Goal: Task Accomplishment & Management: Manage account settings

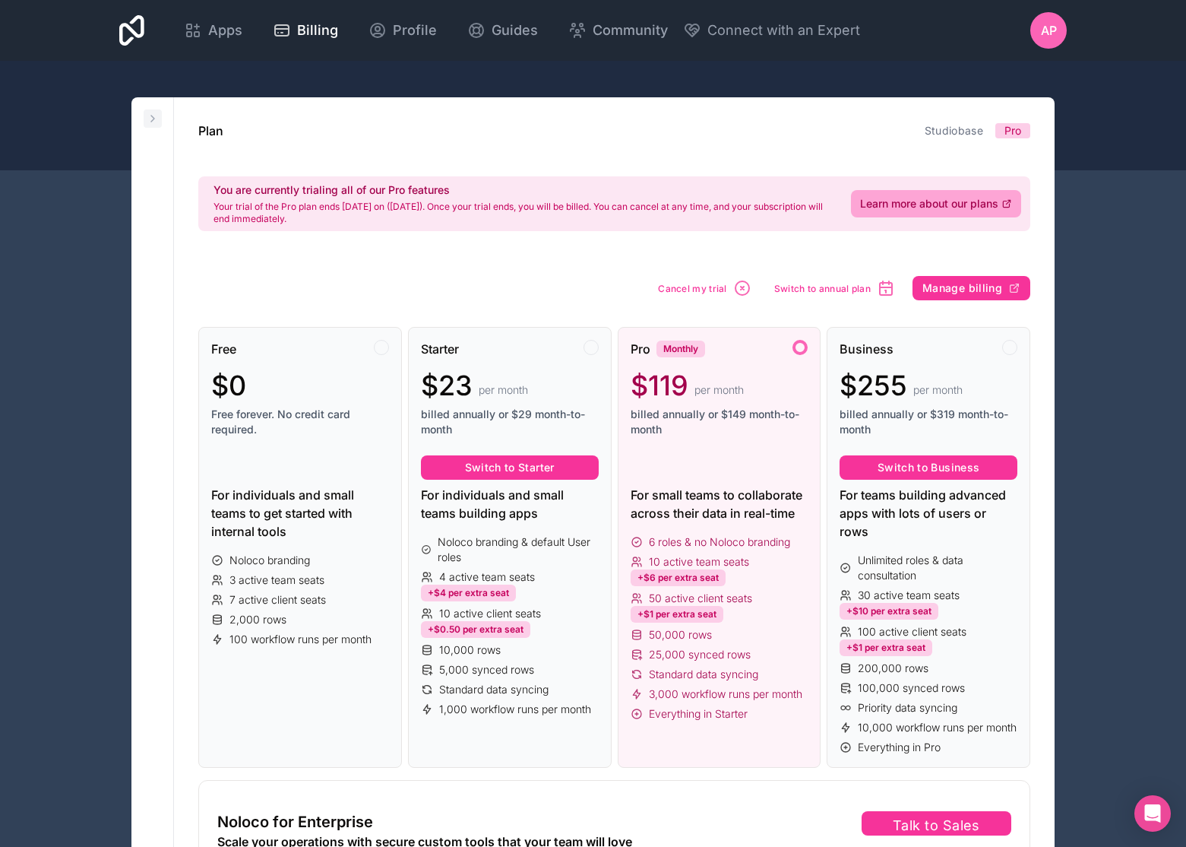
click at [154, 116] on icon at bounding box center [153, 118] width 12 height 12
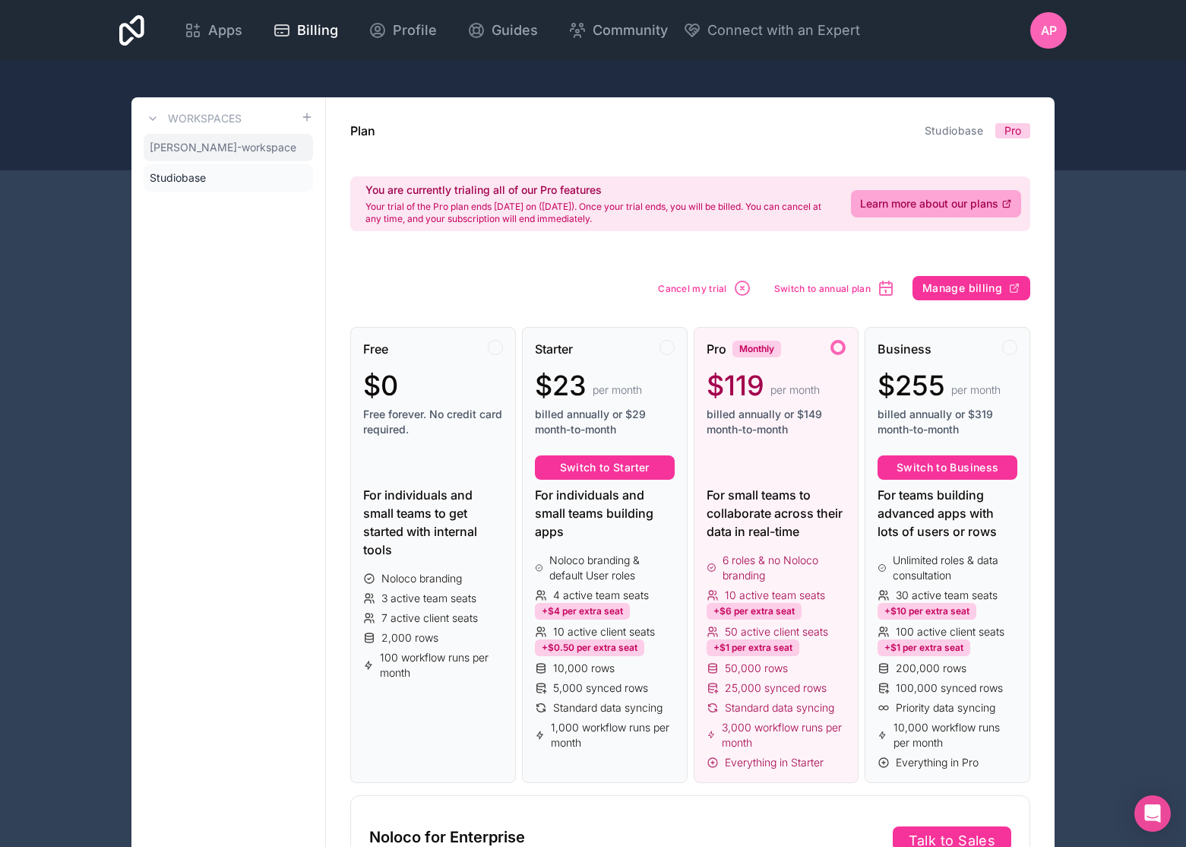
click at [171, 152] on span "[PERSON_NAME]-workspace" at bounding box center [223, 147] width 147 height 15
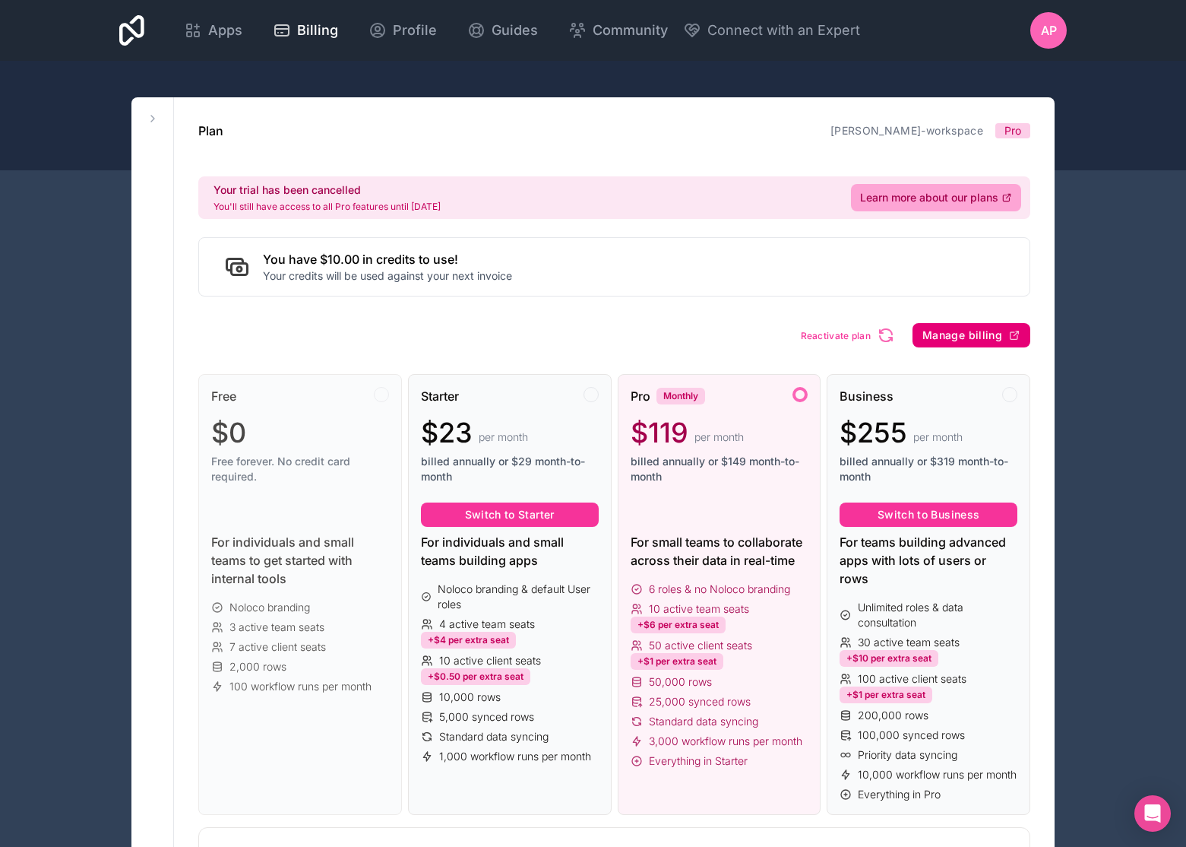
click at [977, 347] on button "Manage billing" at bounding box center [972, 335] width 118 height 24
click at [155, 122] on icon at bounding box center [153, 118] width 12 height 12
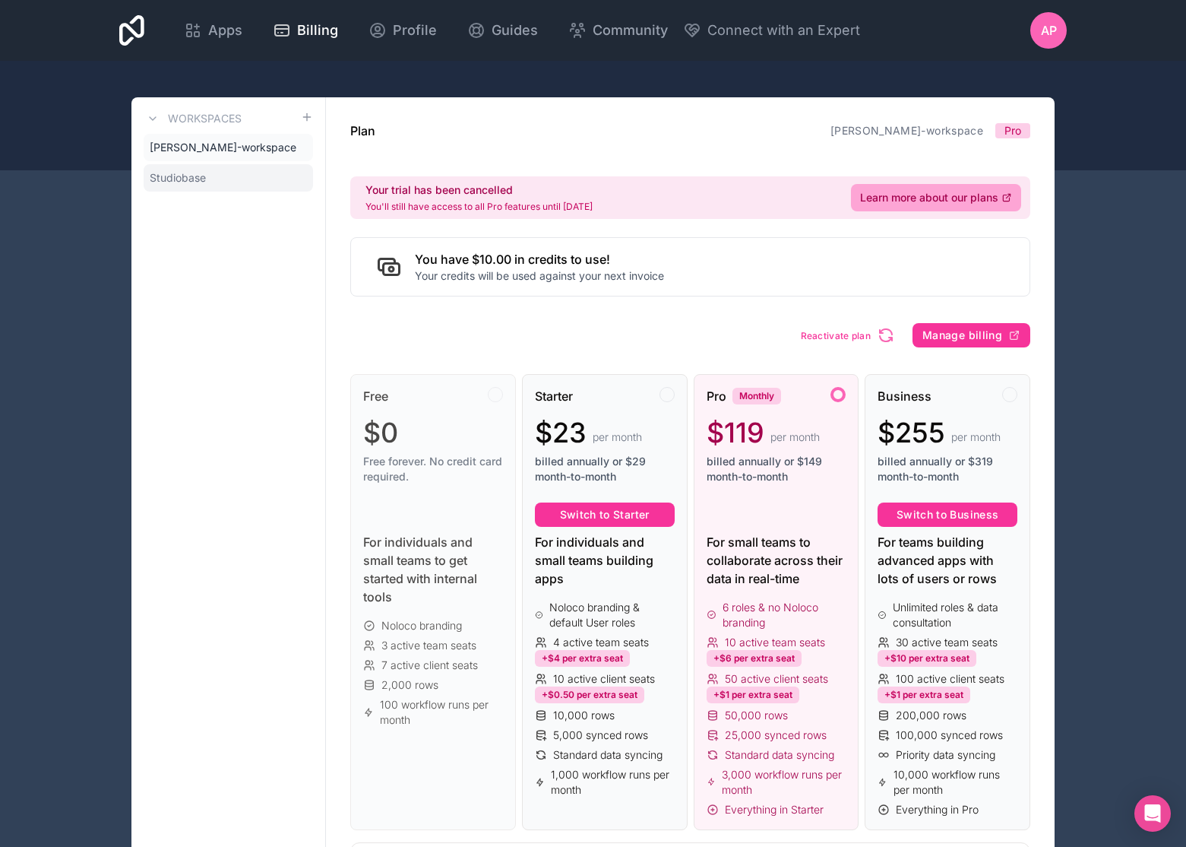
click at [160, 173] on span "Studiobase" at bounding box center [178, 177] width 56 height 15
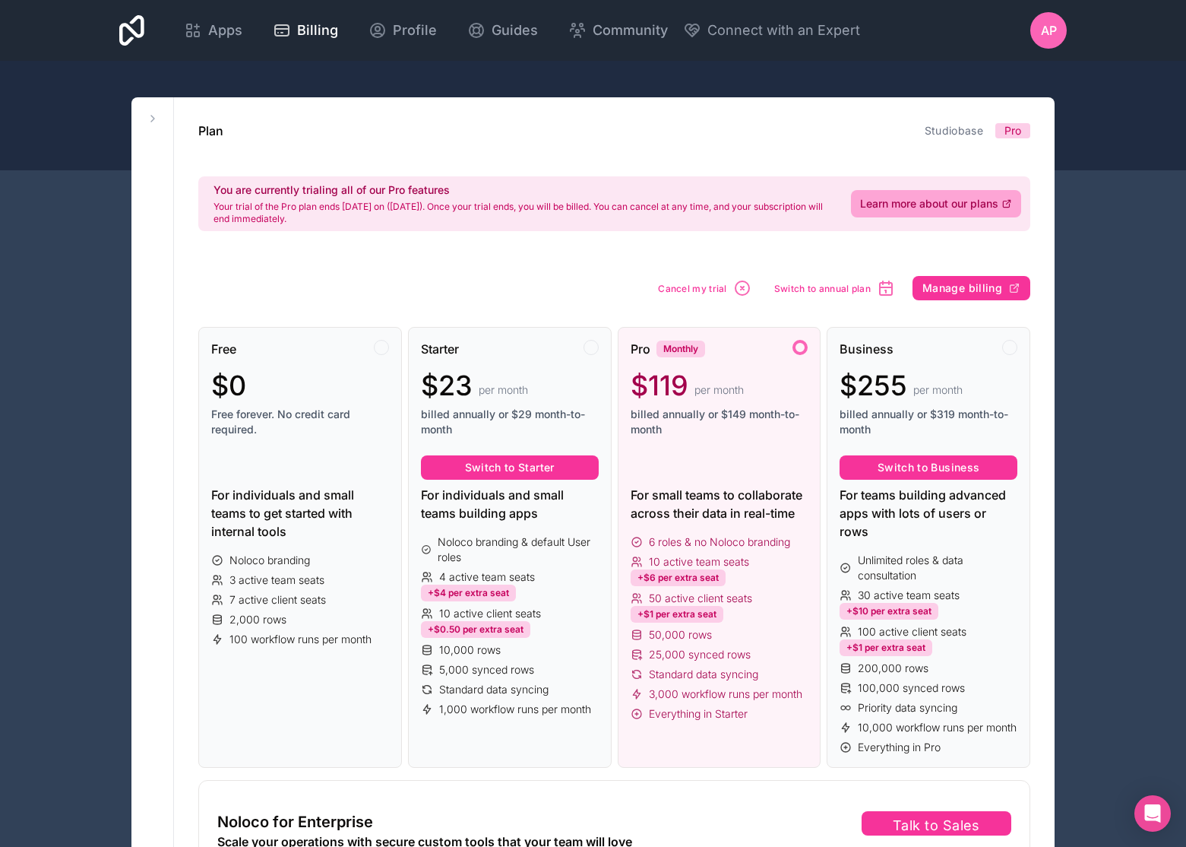
click at [689, 284] on span "Cancel my trial" at bounding box center [692, 288] width 69 height 11
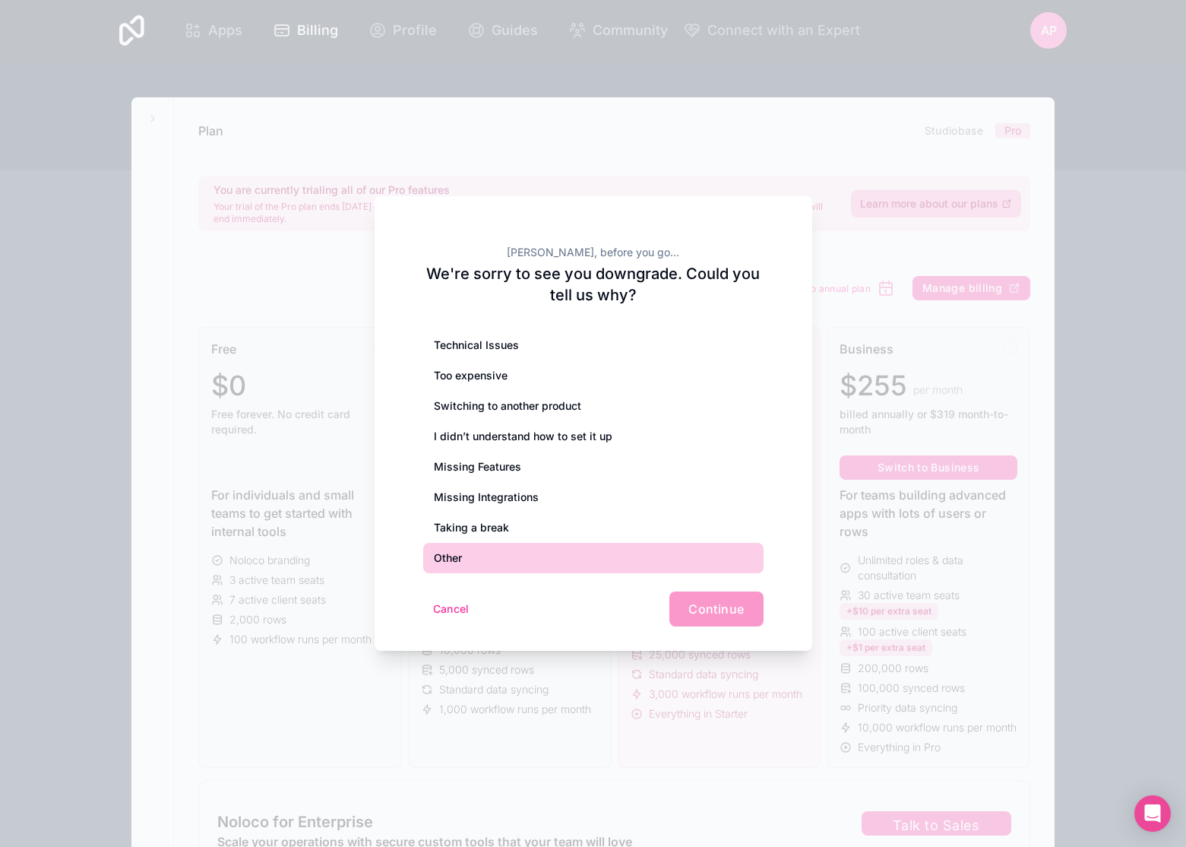
click at [453, 559] on div "Other" at bounding box center [593, 558] width 340 height 30
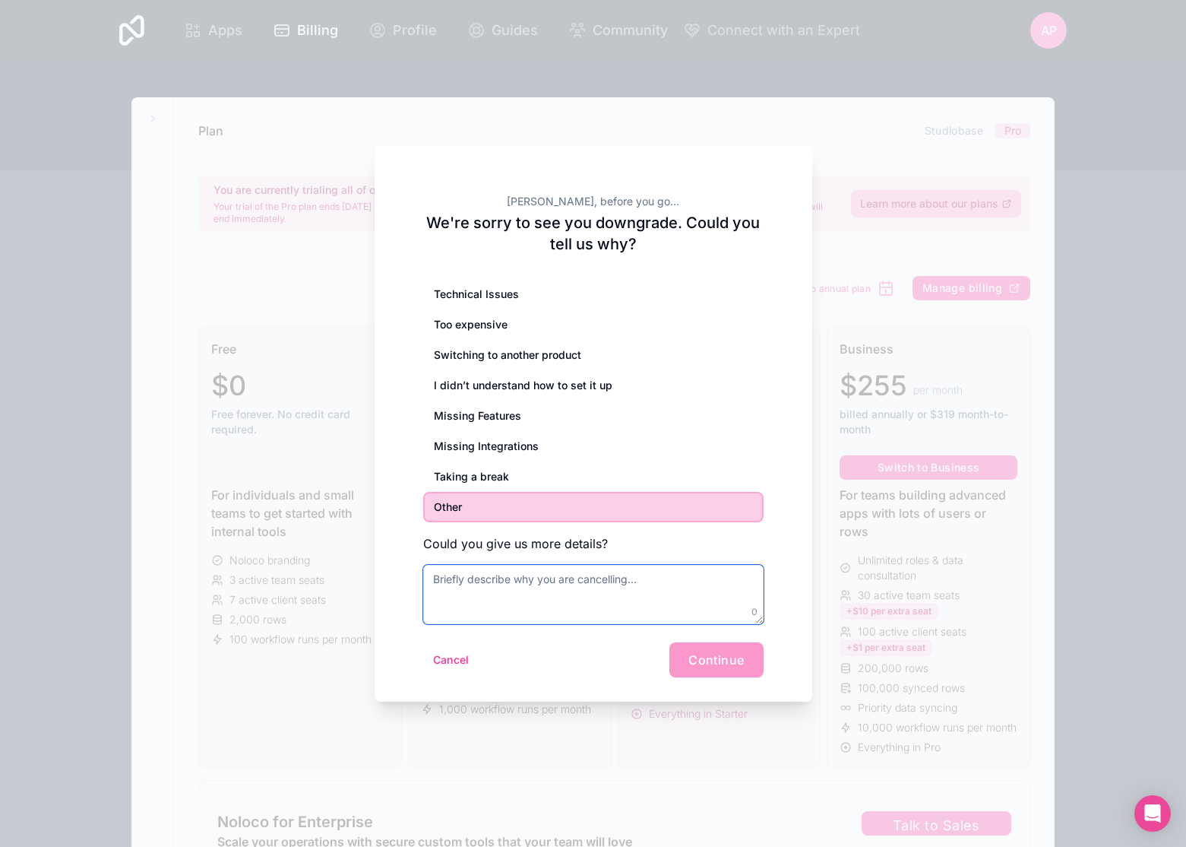
click at [503, 594] on textarea at bounding box center [593, 594] width 340 height 59
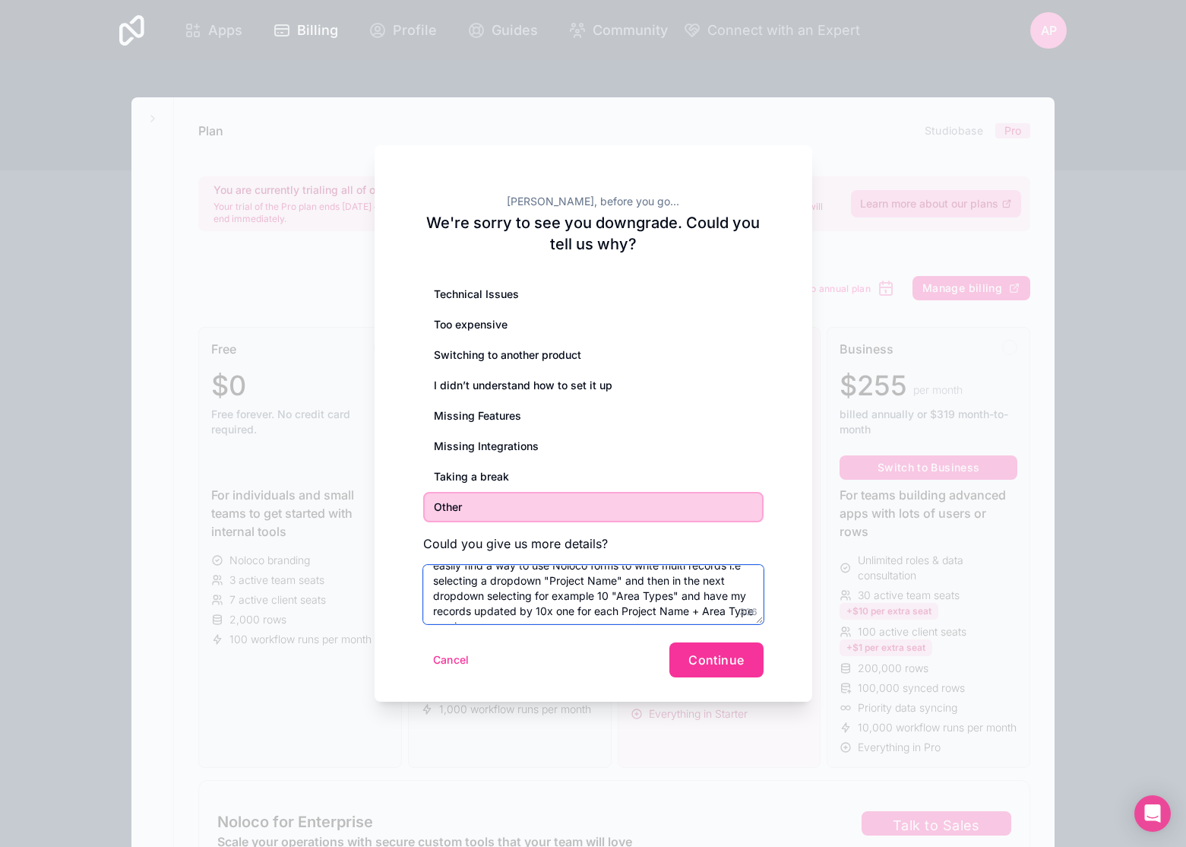
scroll to position [46, 0]
type textarea "I need more time to test/adjust my database bc i could not easily find a way to…"
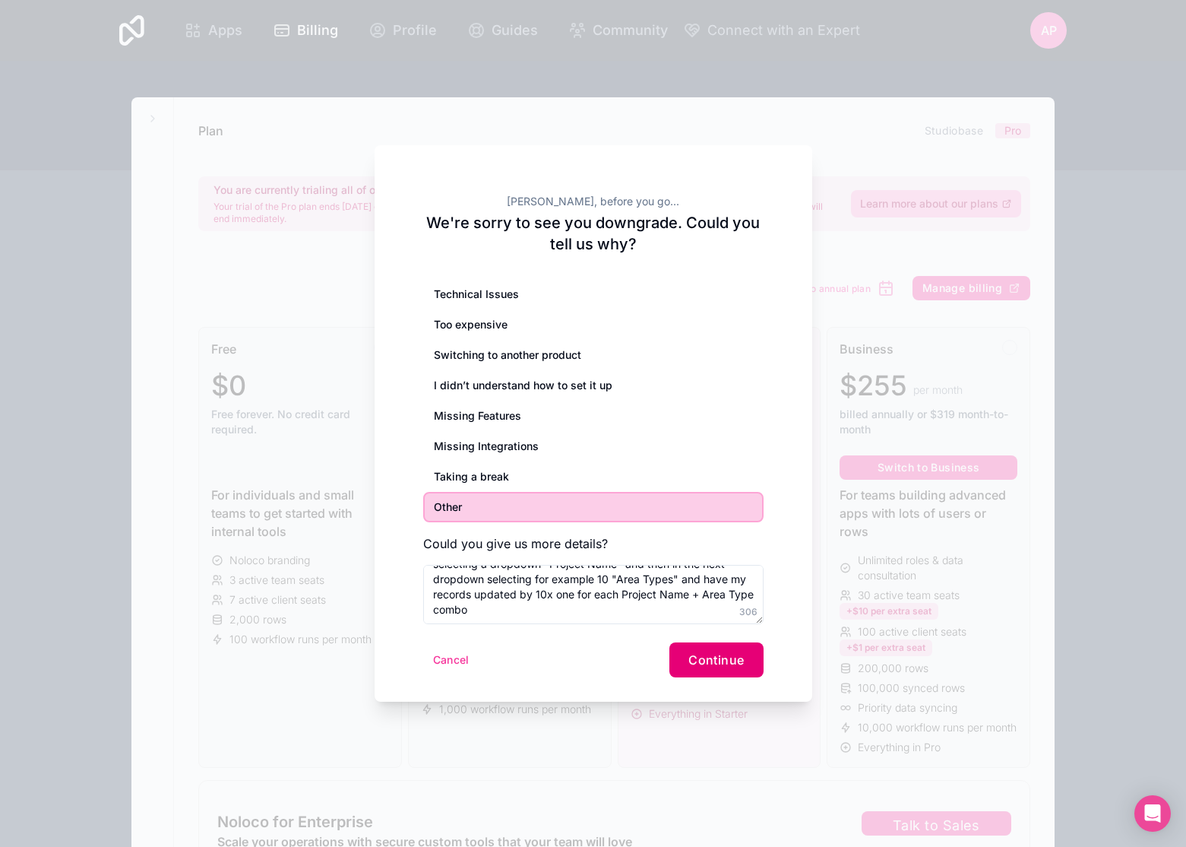
click at [689, 661] on button "Continue" at bounding box center [716, 659] width 93 height 35
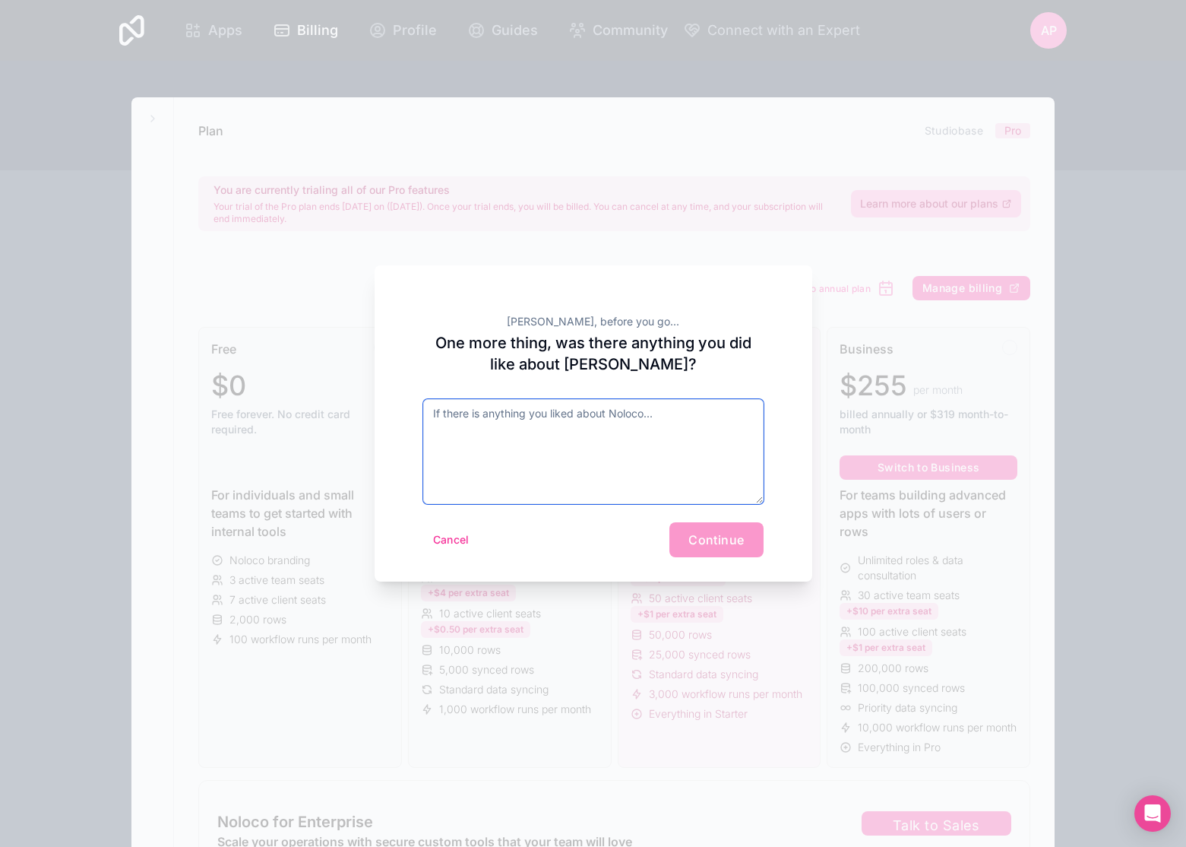
click at [476, 483] on textarea at bounding box center [593, 451] width 340 height 105
click at [705, 538] on div "Cancel Continue" at bounding box center [593, 539] width 340 height 35
click at [630, 439] on textarea at bounding box center [593, 451] width 340 height 105
type textarea "no"
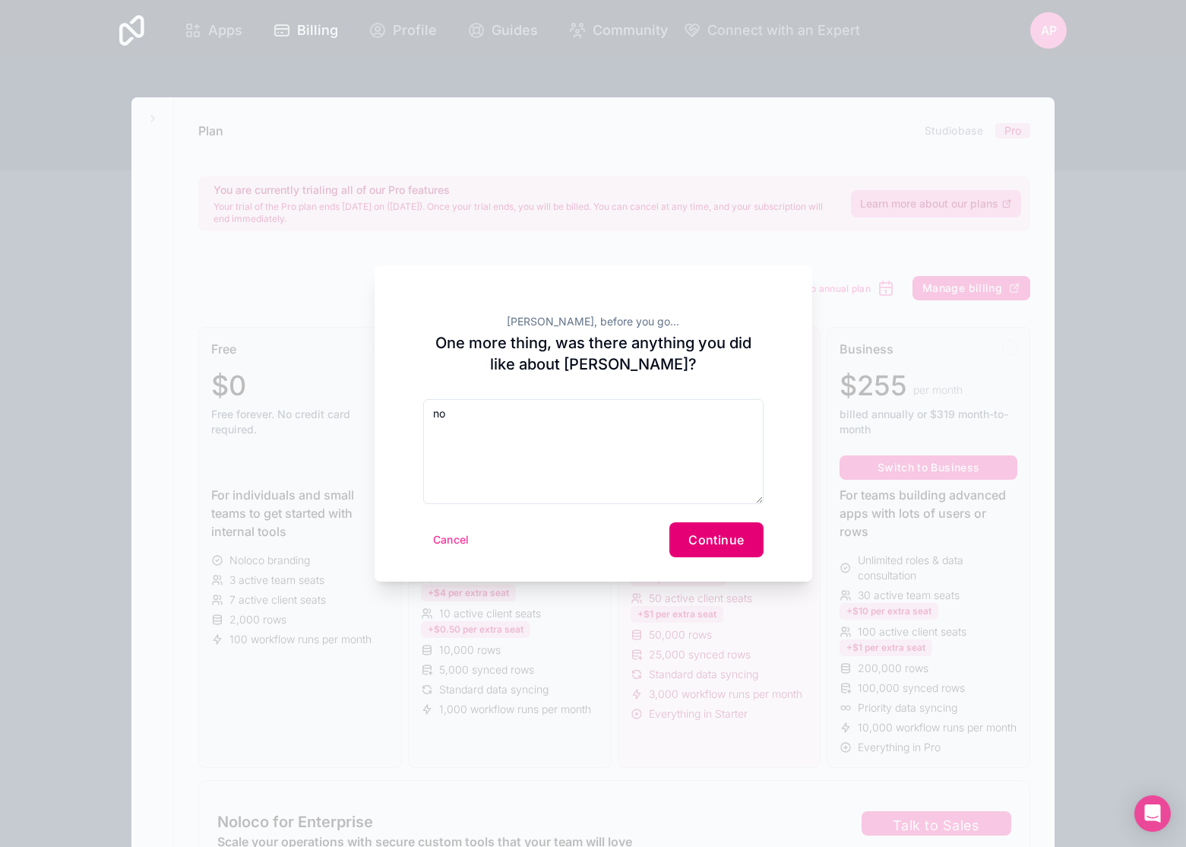
click at [700, 546] on span "Continue" at bounding box center [716, 539] width 55 height 15
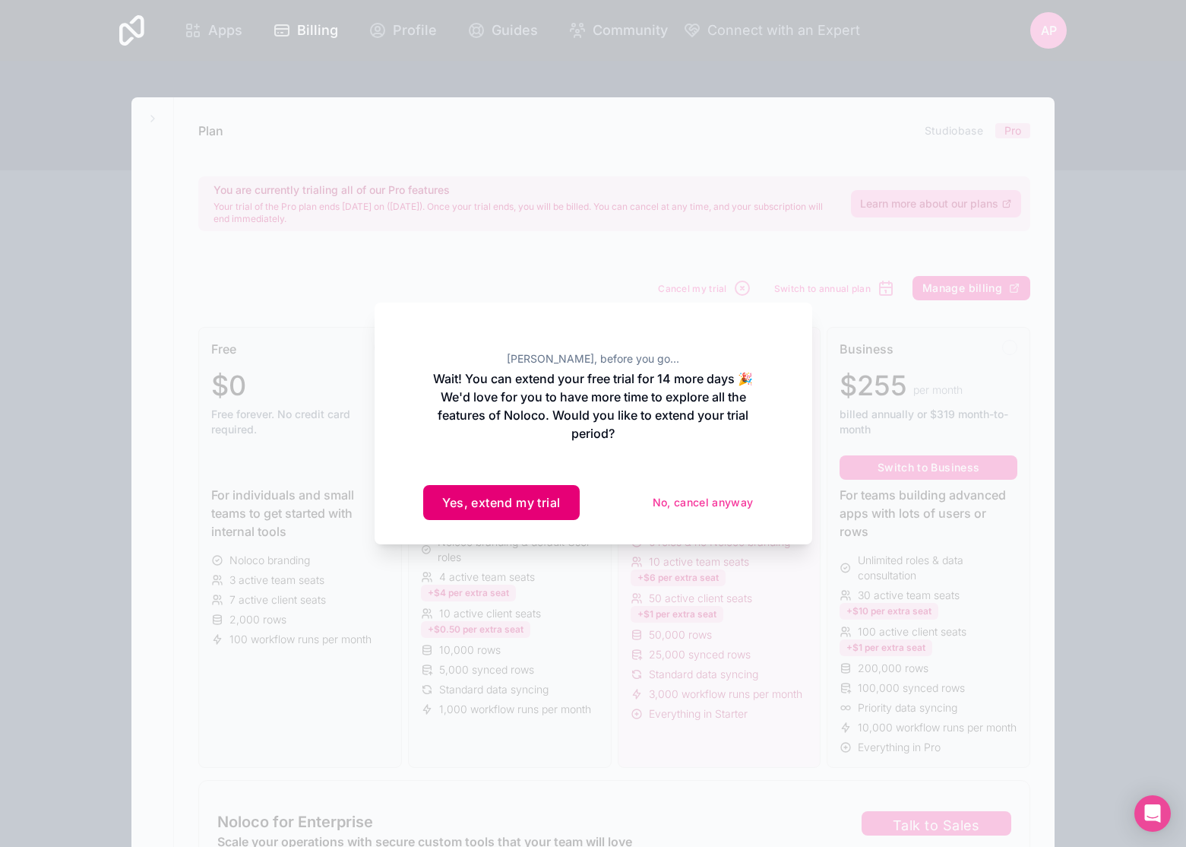
click at [511, 510] on button "Yes, extend my trial" at bounding box center [501, 502] width 157 height 35
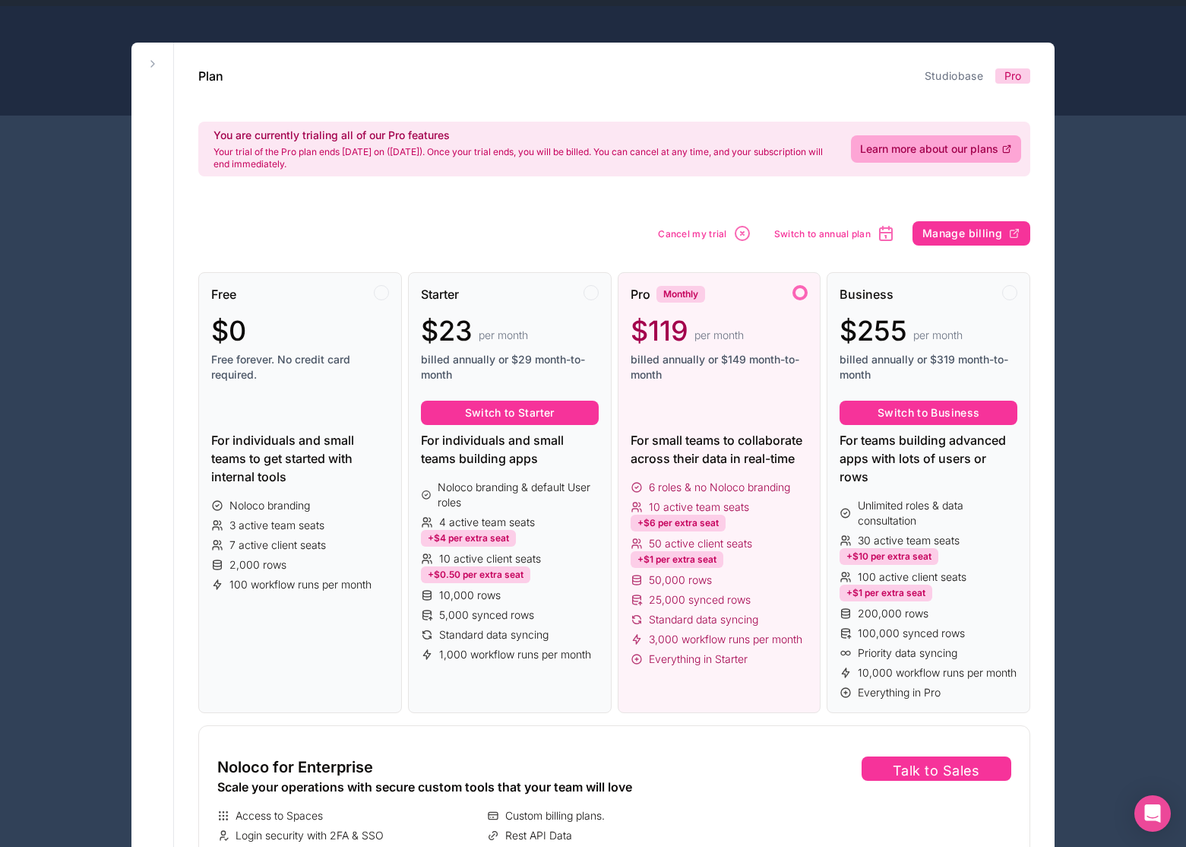
scroll to position [74, 0]
